Goal: Task Accomplishment & Management: Complete application form

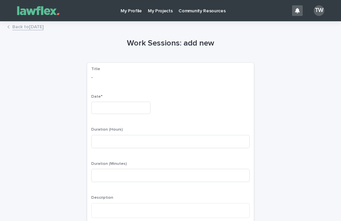
click at [138, 109] on input "text" at bounding box center [120, 108] width 59 height 12
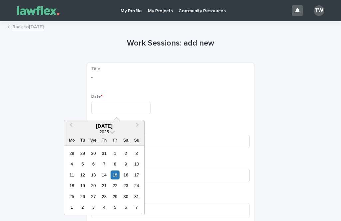
click at [114, 175] on div "15" at bounding box center [114, 175] width 9 height 9
type input "*********"
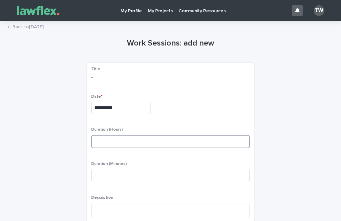
click at [137, 135] on input at bounding box center [170, 141] width 158 height 13
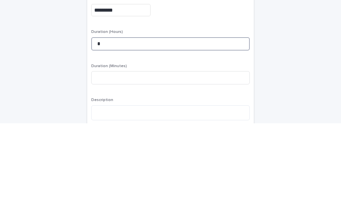
type input "*"
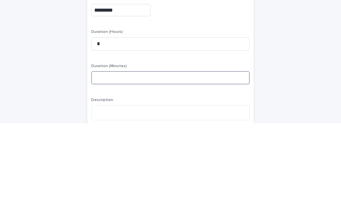
click at [142, 169] on input at bounding box center [170, 175] width 158 height 13
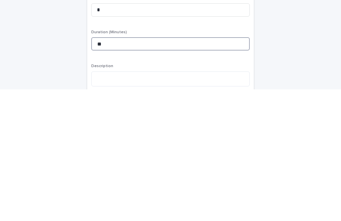
type input "**"
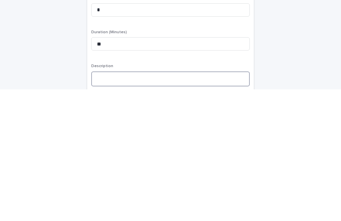
click at [206, 203] on textarea at bounding box center [170, 210] width 158 height 15
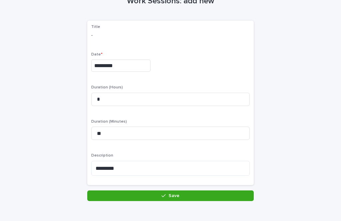
scroll to position [42, 0]
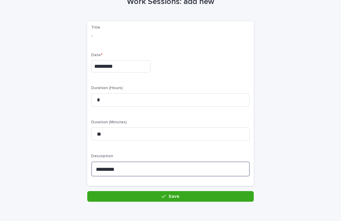
type textarea "*********"
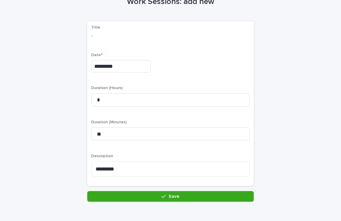
click at [216, 194] on button "Save" at bounding box center [170, 196] width 166 height 11
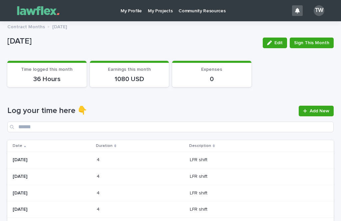
click at [67, 28] on p "[DATE]" at bounding box center [59, 26] width 15 height 7
click at [37, 28] on p "Contract Months" at bounding box center [26, 26] width 38 height 7
click at [31, 29] on p "Contract Months" at bounding box center [26, 26] width 38 height 7
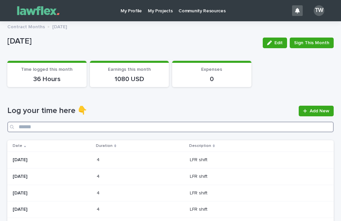
click at [77, 131] on input "Search" at bounding box center [170, 127] width 326 height 11
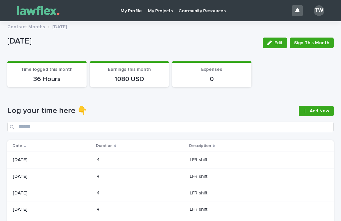
click at [36, 29] on p "Contract Months" at bounding box center [26, 26] width 38 height 7
click at [157, 13] on p "My Projects" at bounding box center [160, 7] width 25 height 14
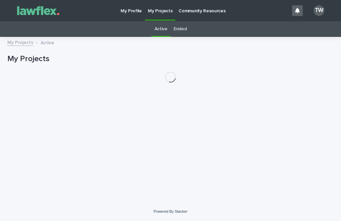
scroll to position [21, 0]
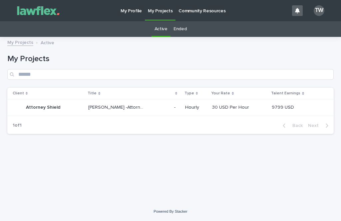
click at [52, 104] on p "Attorney Shield" at bounding box center [44, 107] width 36 height 7
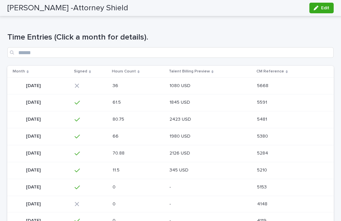
scroll to position [89, 0]
